Goal: Information Seeking & Learning: Find specific fact

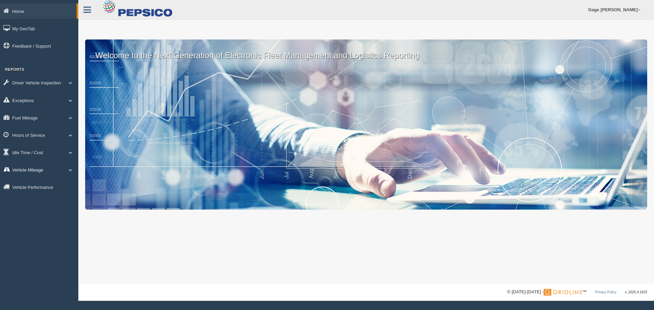
click at [31, 169] on link "Vehicle Mileage" at bounding box center [39, 169] width 78 height 15
click at [28, 183] on link "Vehicle Mileage" at bounding box center [44, 186] width 64 height 12
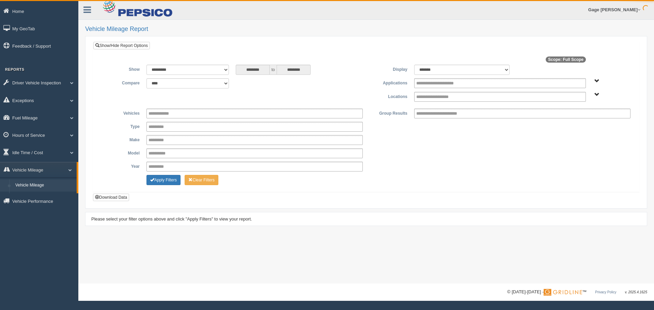
click at [422, 95] on input "**********" at bounding box center [439, 97] width 47 height 9
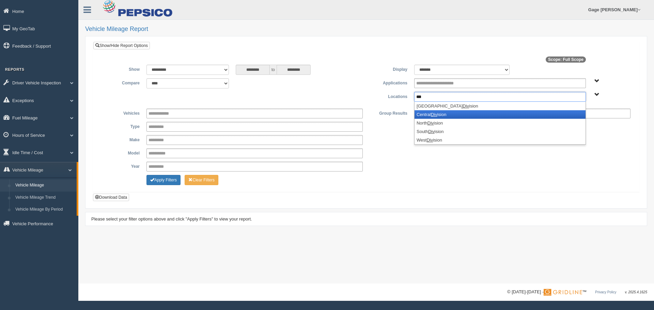
type input "***"
click at [425, 111] on li "Central Div ision" at bounding box center [500, 114] width 171 height 9
type input "***"
click at [425, 111] on li "North Div ision" at bounding box center [500, 114] width 171 height 9
type input "***"
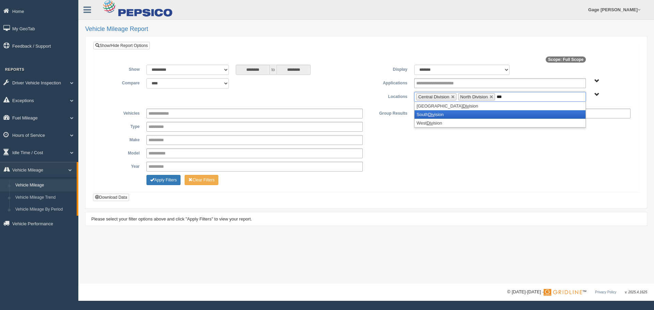
click at [425, 111] on li "South Div ision" at bounding box center [500, 114] width 171 height 9
type input "***"
click at [425, 111] on li "West Div ision" at bounding box center [500, 114] width 171 height 9
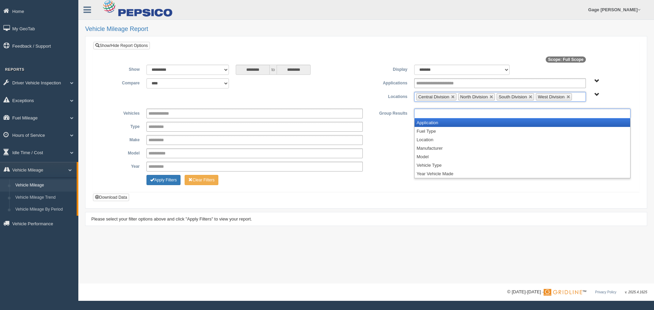
click at [425, 111] on input "text" at bounding box center [446, 113] width 60 height 9
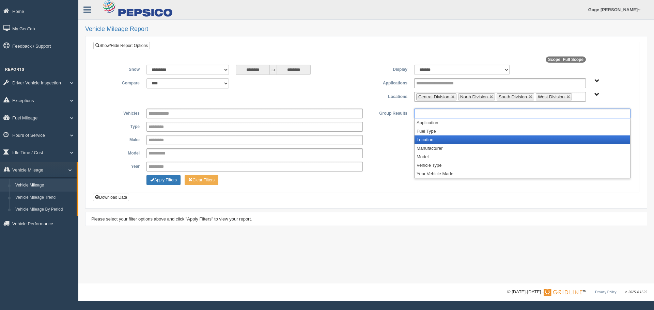
click at [428, 142] on li "Location" at bounding box center [523, 140] width 216 height 9
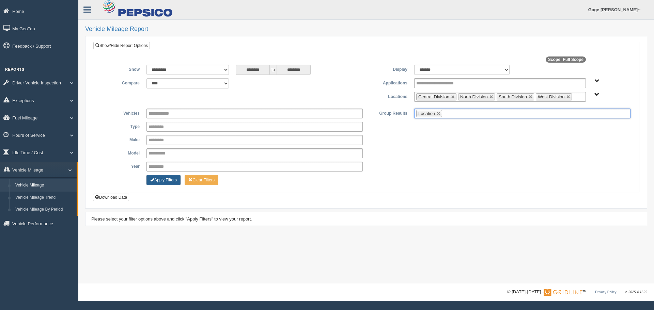
click at [156, 182] on button "Apply Filters" at bounding box center [164, 180] width 34 height 10
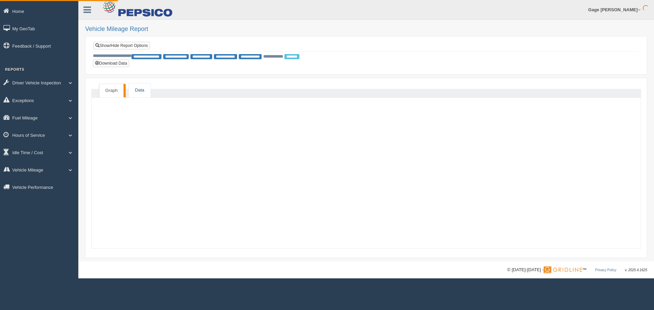
click at [145, 90] on link "Data" at bounding box center [139, 90] width 21 height 14
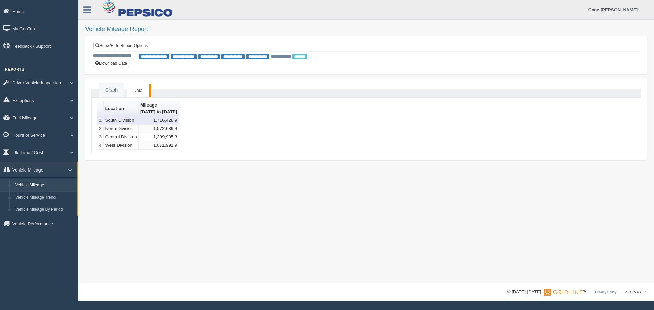
drag, startPoint x: 169, startPoint y: 121, endPoint x: 192, endPoint y: 121, distance: 23.5
click at [179, 121] on td "1,716,428.9" at bounding box center [159, 121] width 41 height 9
drag, startPoint x: 167, startPoint y: 130, endPoint x: 193, endPoint y: 129, distance: 26.2
click at [179, 129] on td "1,572,689.4" at bounding box center [159, 129] width 41 height 9
copy td "1,572,689.4"
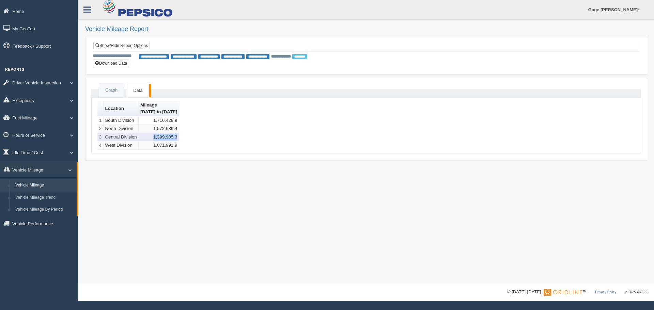
drag, startPoint x: 167, startPoint y: 135, endPoint x: 194, endPoint y: 137, distance: 26.6
click at [179, 137] on td "1,399,905.3" at bounding box center [159, 137] width 41 height 9
copy td "1,399,905.3"
drag, startPoint x: 166, startPoint y: 145, endPoint x: 192, endPoint y: 147, distance: 26.0
click at [179, 147] on td "1,071,991.9" at bounding box center [159, 145] width 41 height 9
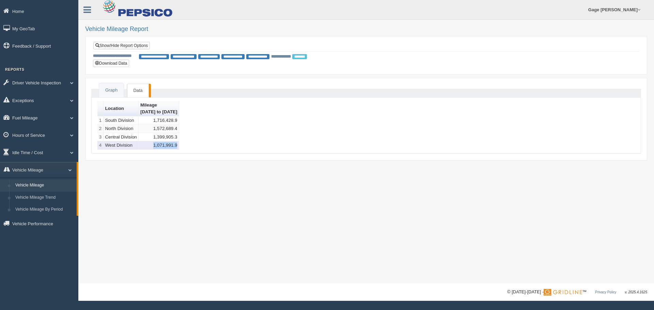
copy td "1,071,991.9"
